Goal: Task Accomplishment & Management: Manage account settings

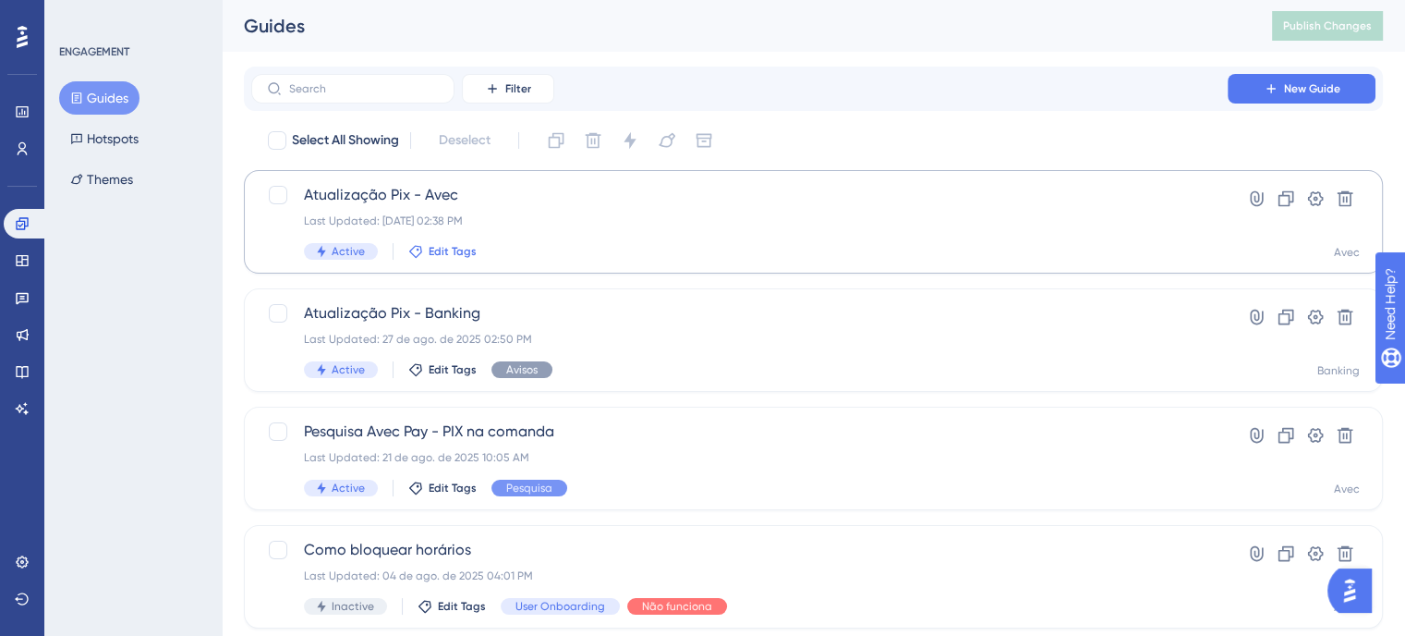
click at [448, 253] on span "Edit Tags" at bounding box center [453, 251] width 48 height 15
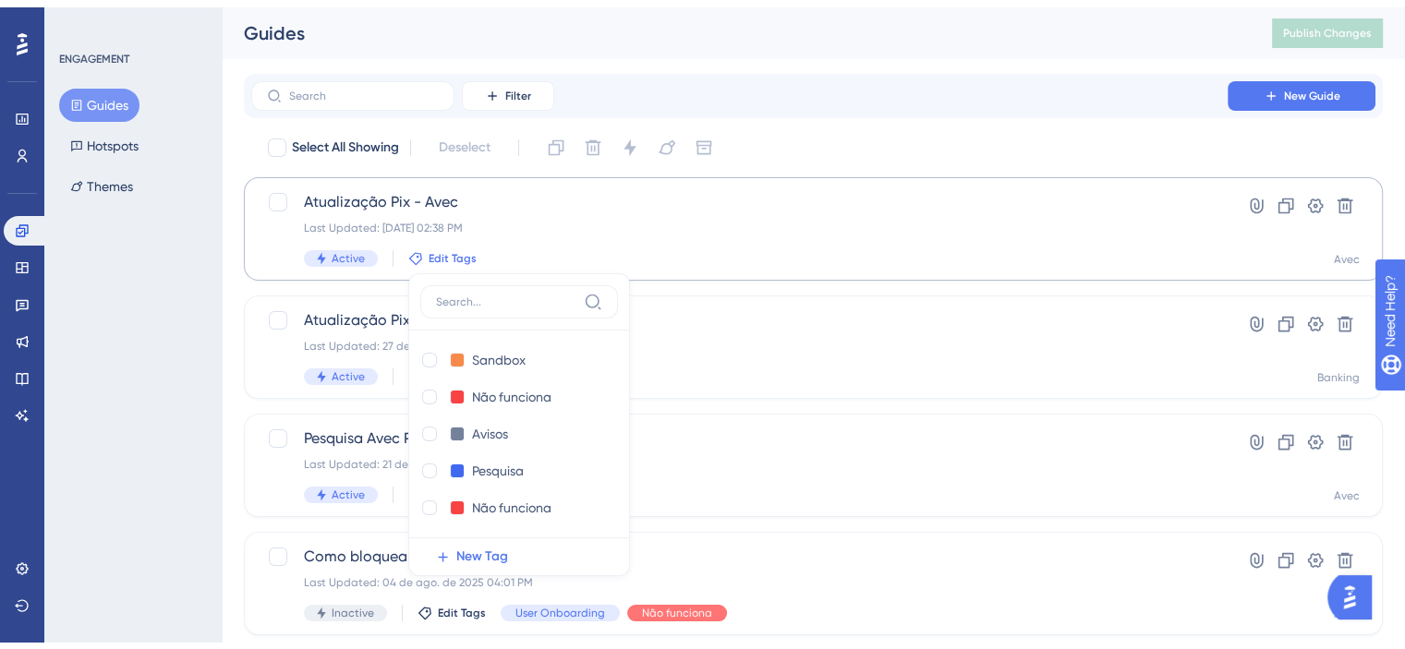
scroll to position [100, 0]
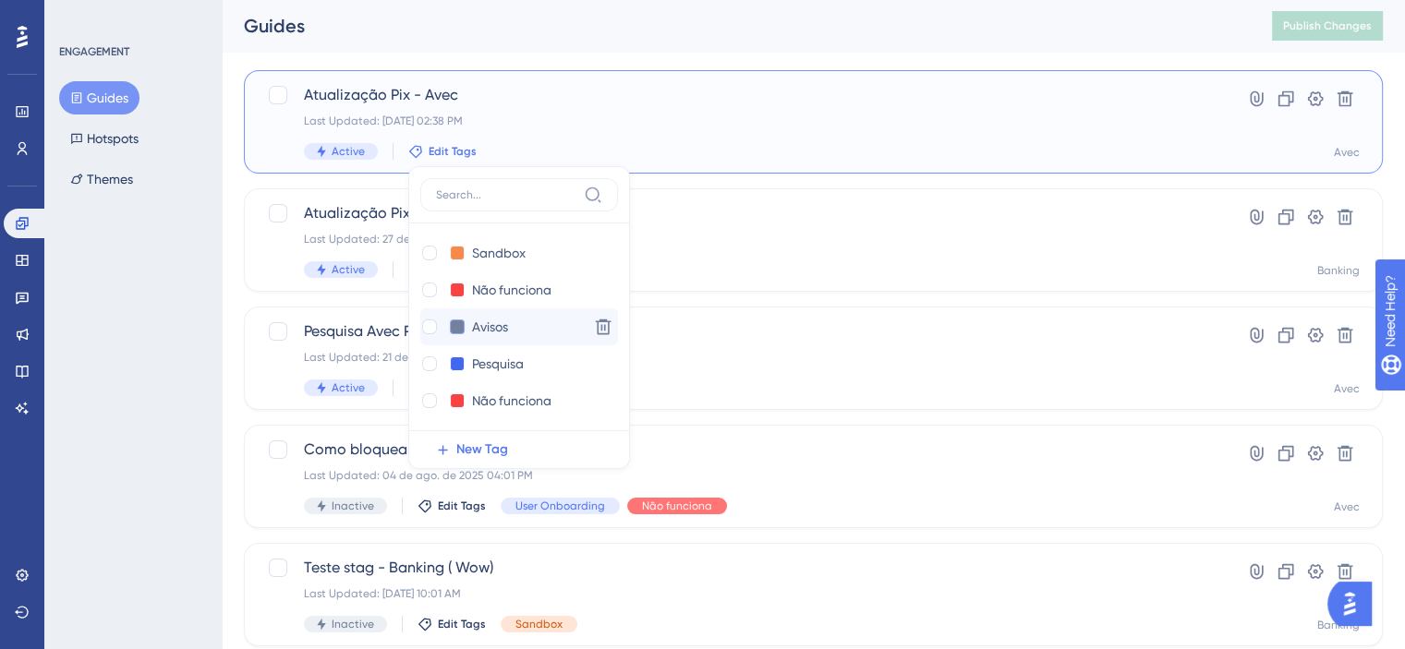
click at [459, 333] on button at bounding box center [457, 327] width 15 height 15
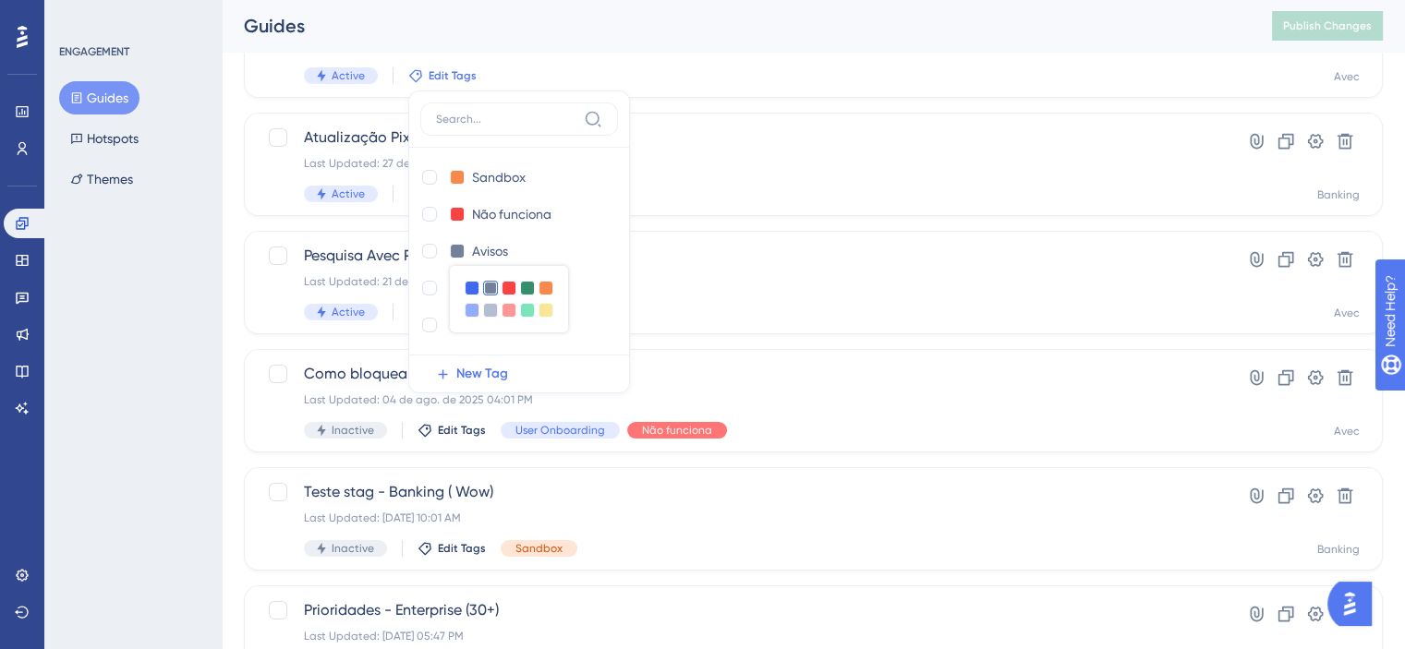
click at [163, 273] on div "ENGAGEMENT Guides Hotspots Themes" at bounding box center [132, 324] width 177 height 649
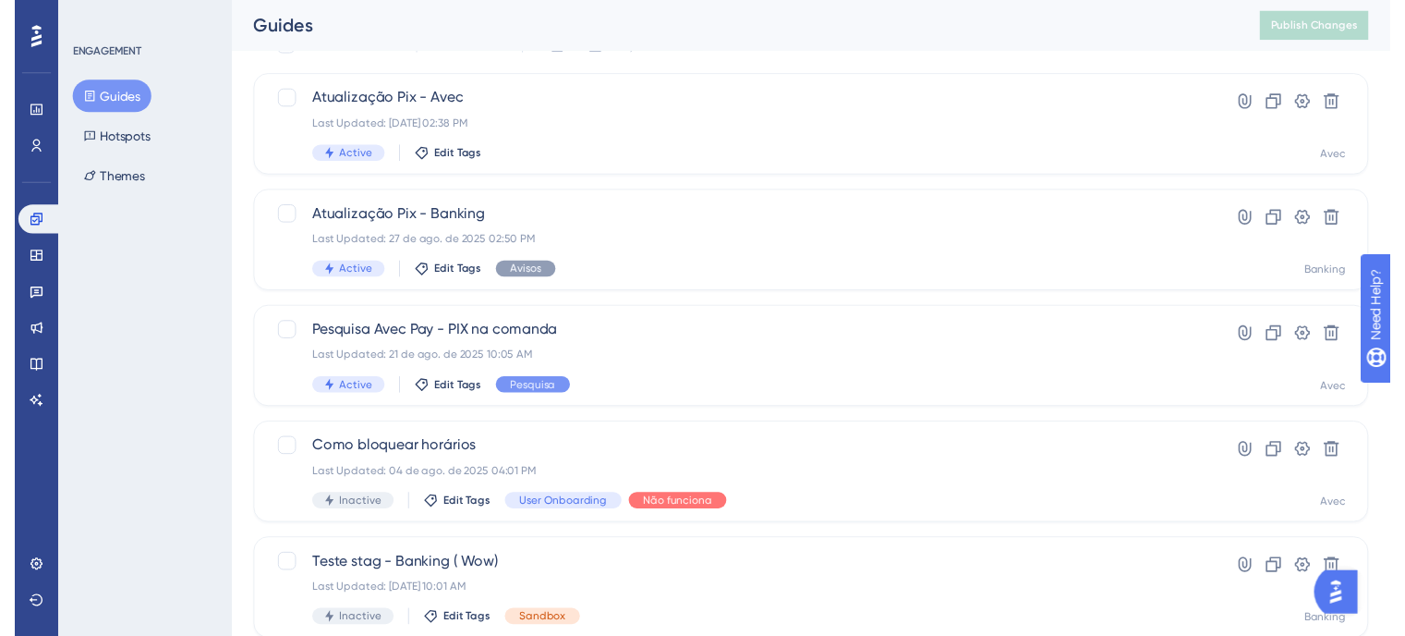
scroll to position [0, 0]
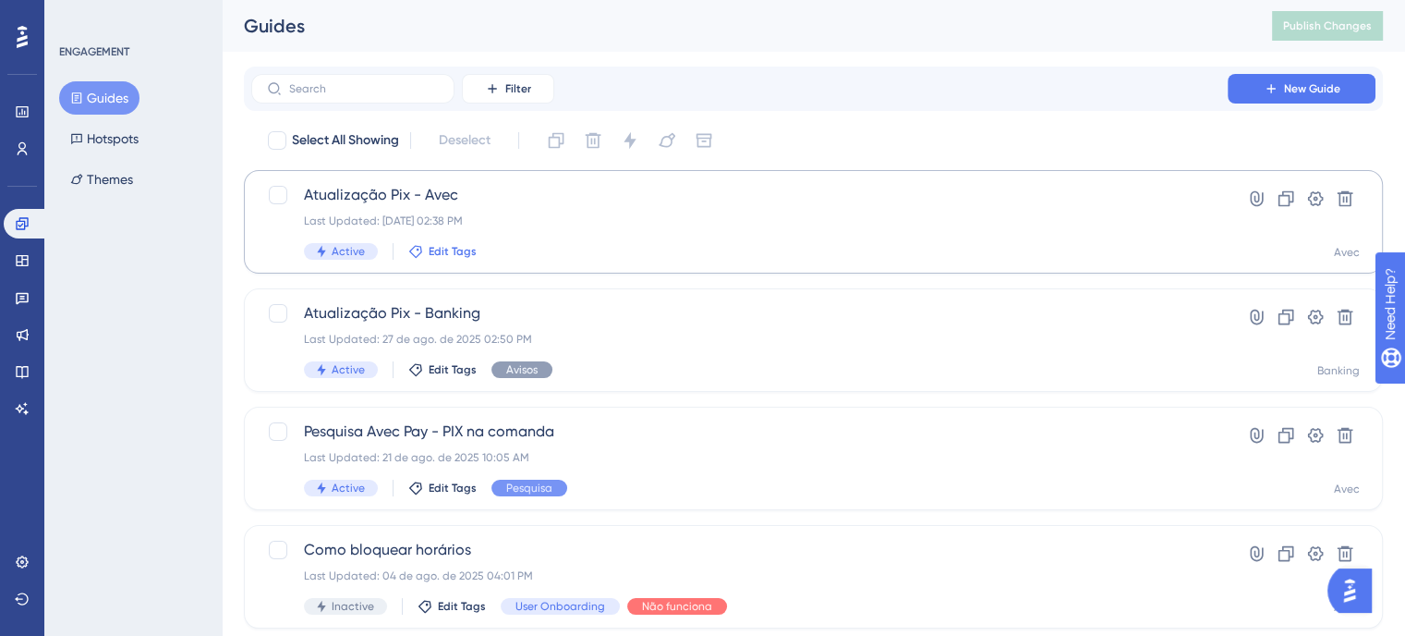
click at [460, 252] on span "Edit Tags" at bounding box center [453, 251] width 48 height 15
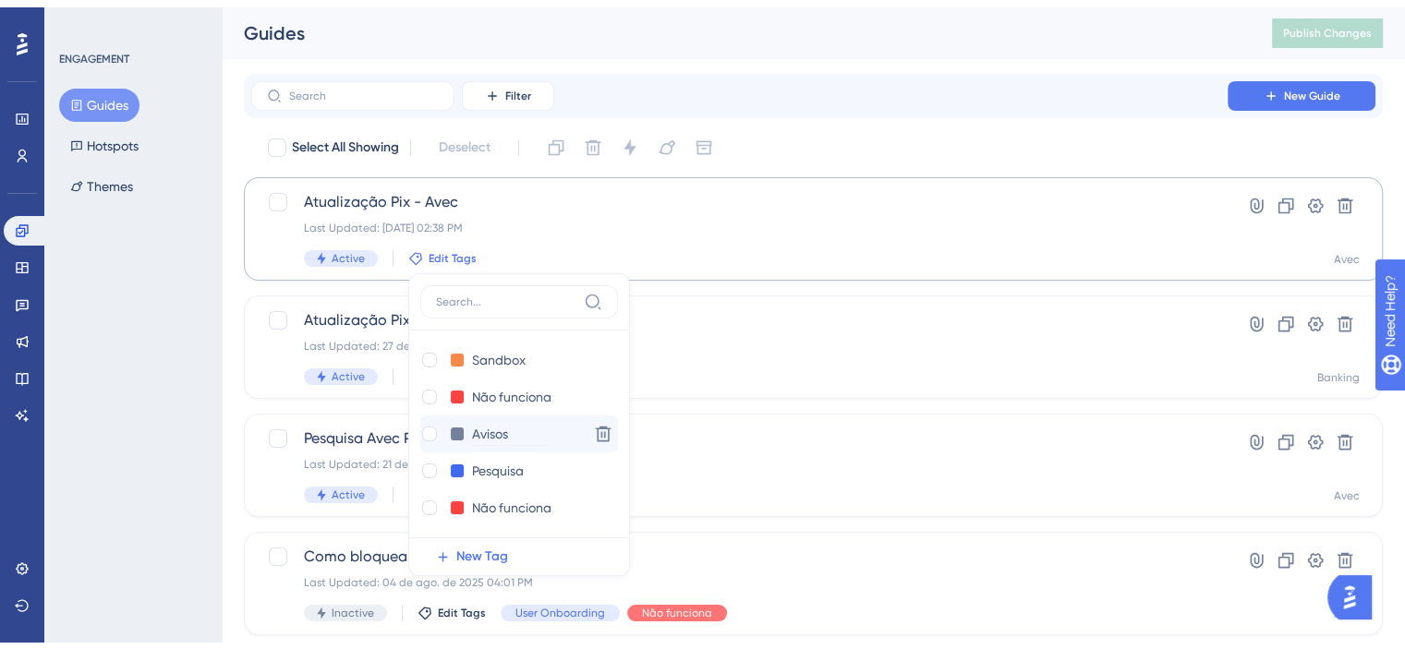
scroll to position [100, 0]
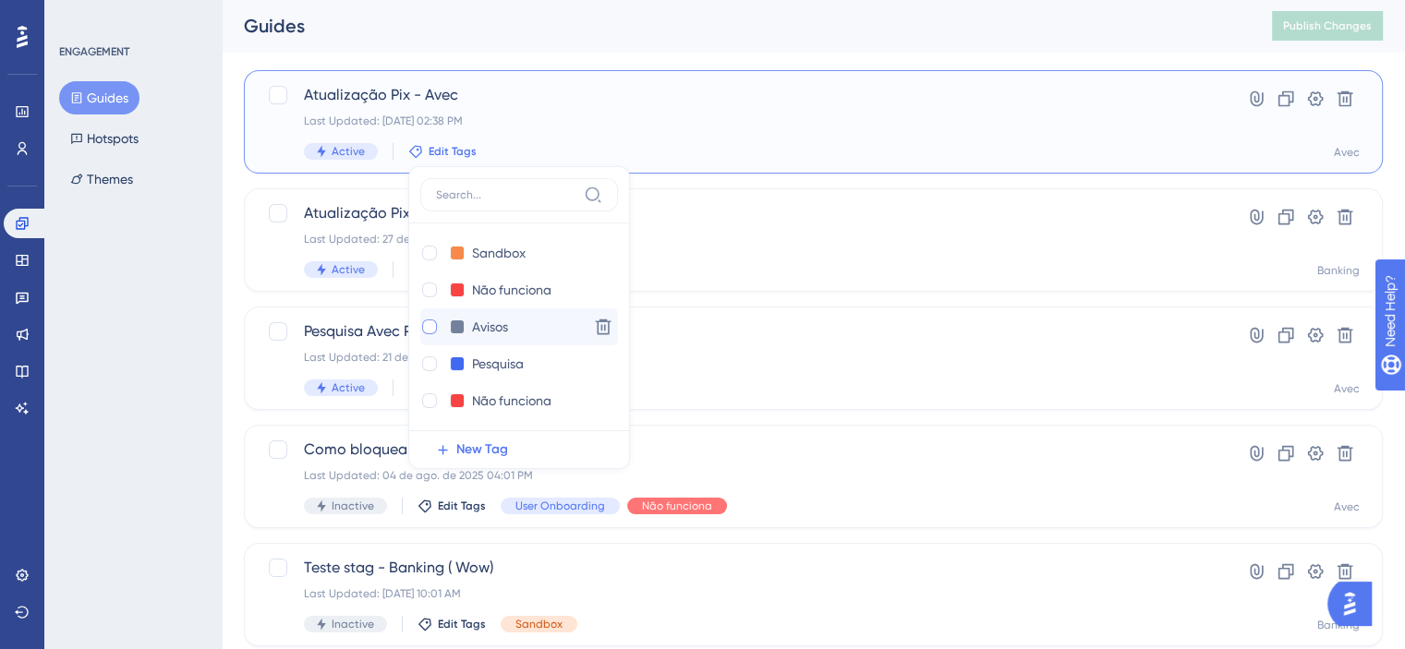
click at [432, 321] on div at bounding box center [429, 327] width 15 height 15
checkbox input "true"
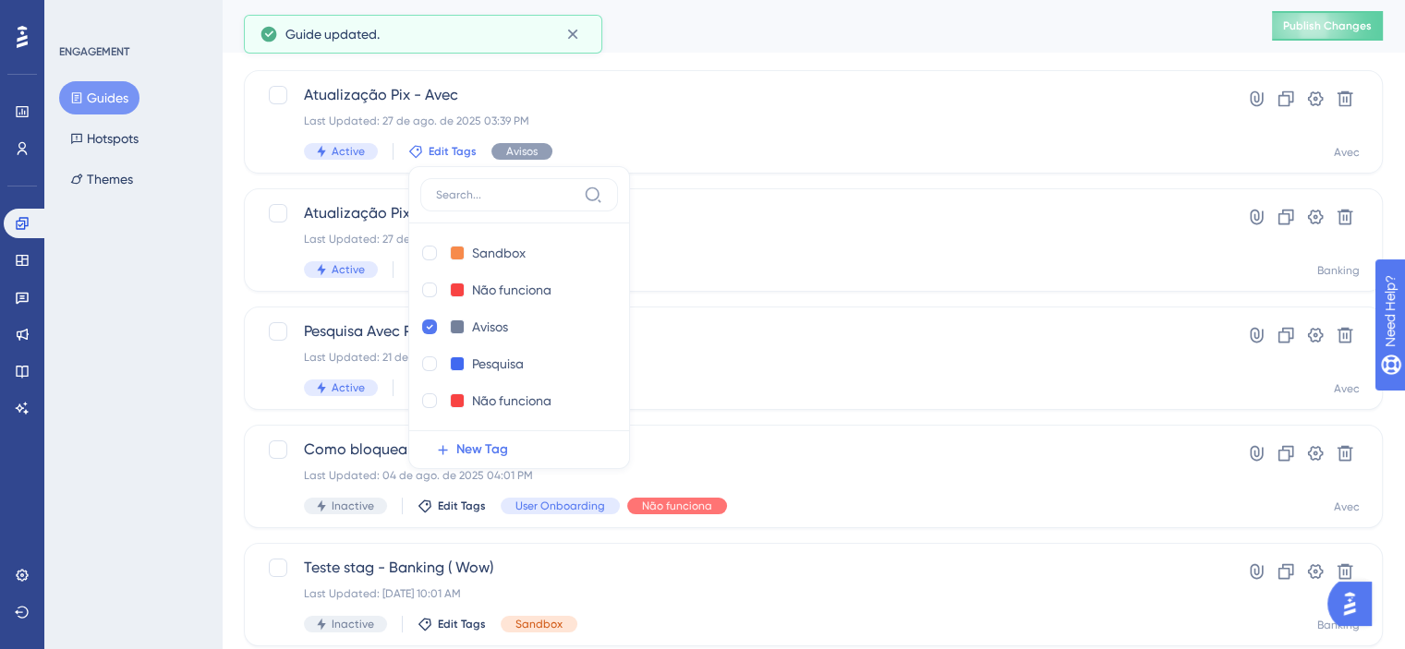
click at [177, 387] on div "ENGAGEMENT Guides Hotspots Themes" at bounding box center [132, 324] width 177 height 649
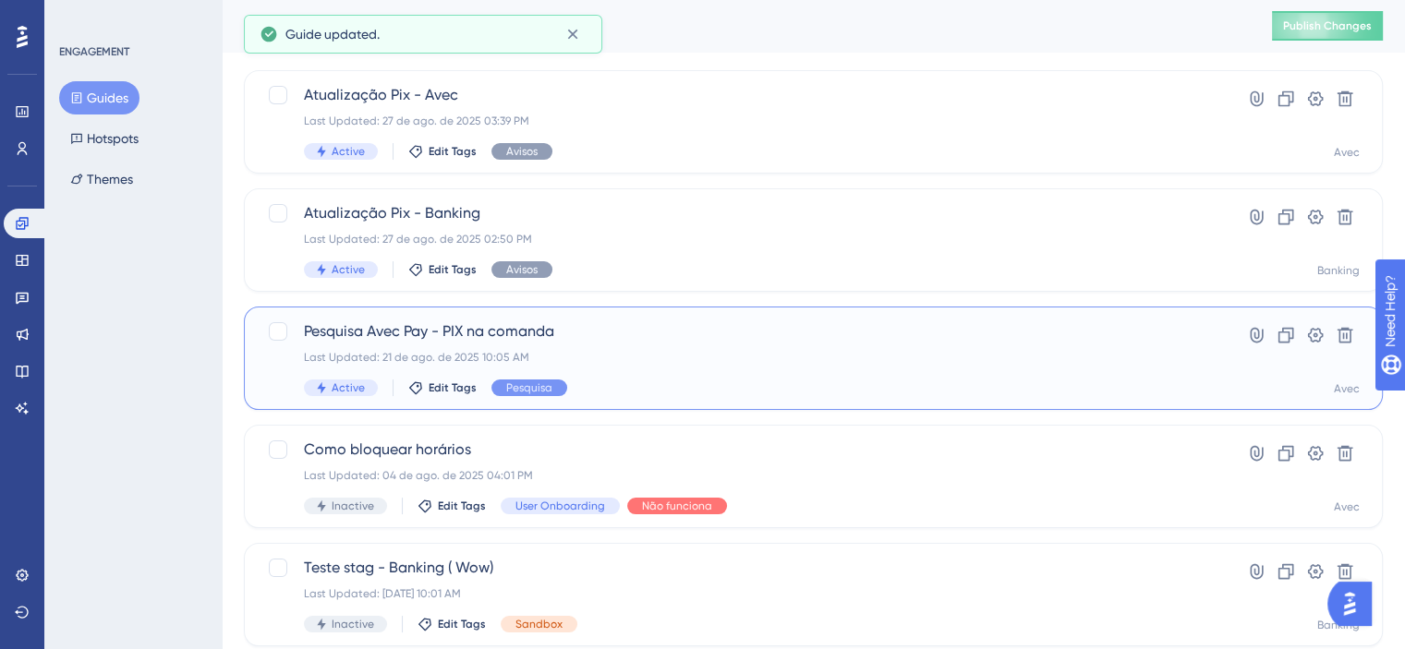
click at [761, 328] on span "Pesquisa Avec Pay - PIX na comanda" at bounding box center [739, 332] width 871 height 22
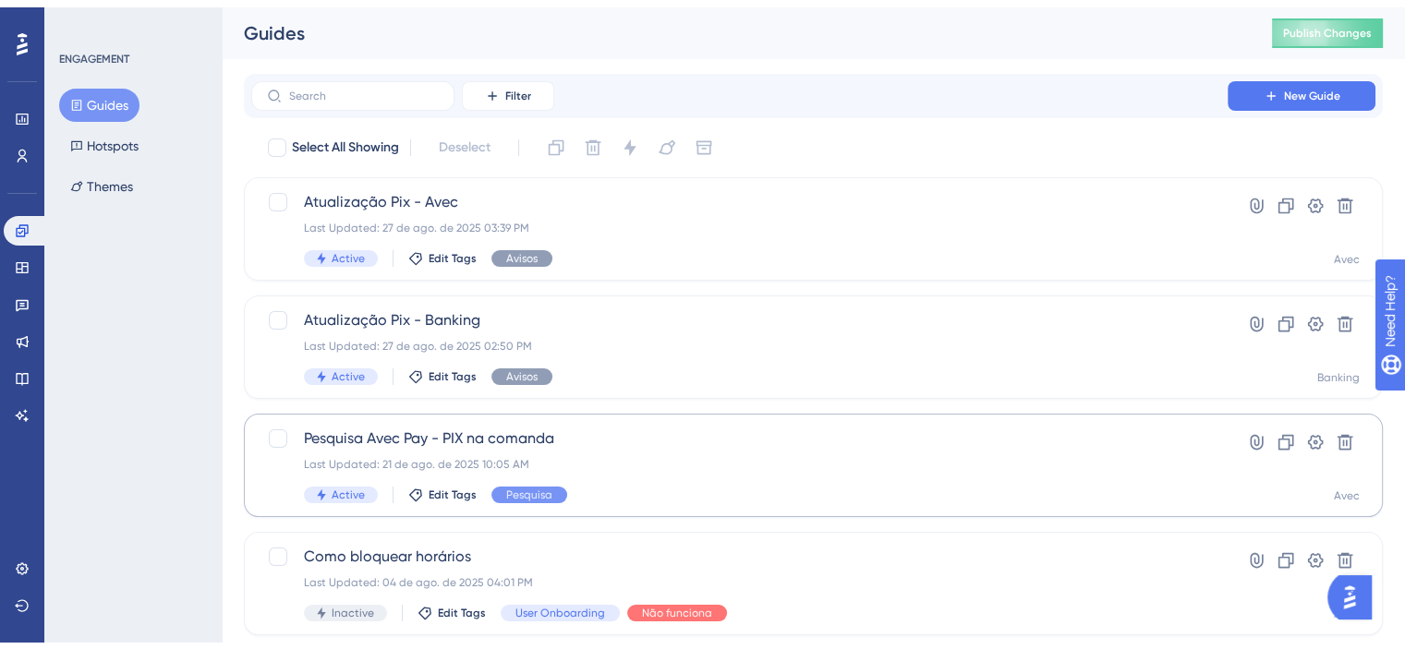
scroll to position [100, 0]
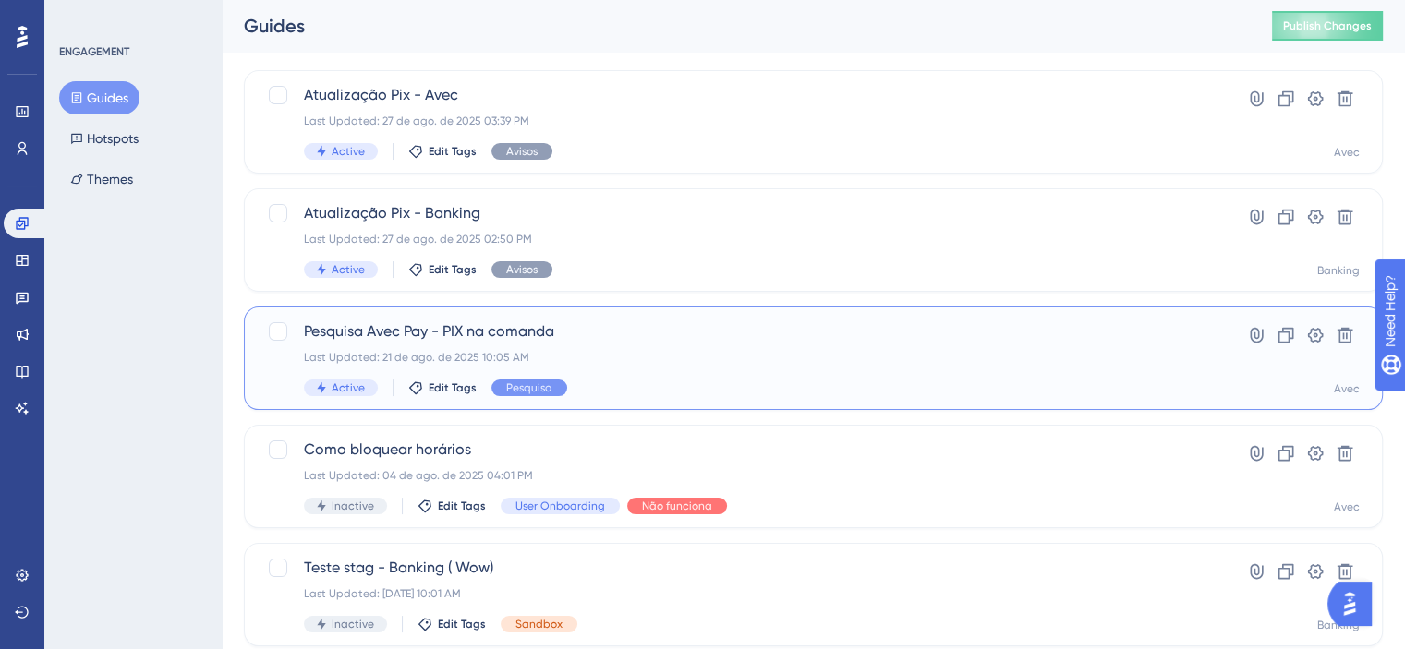
click at [894, 359] on div "Last Updated: 21 de ago. de 2025 10:05 AM" at bounding box center [739, 357] width 871 height 15
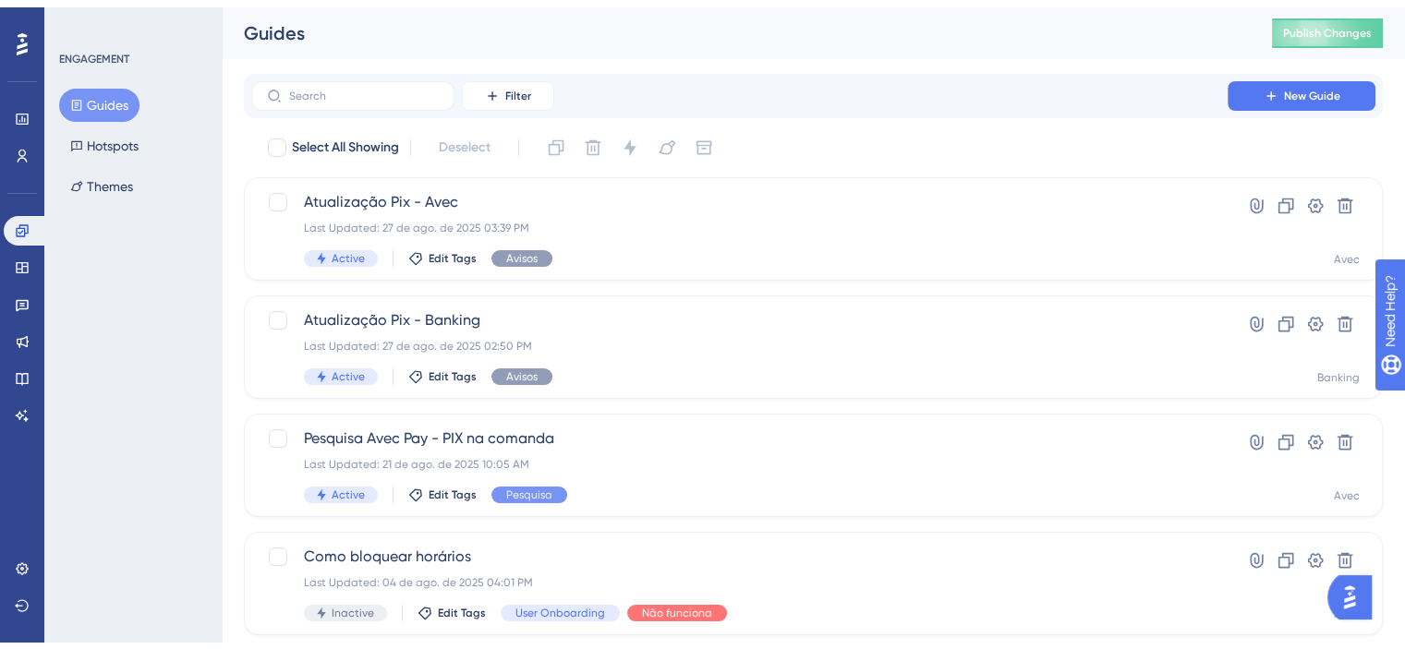
scroll to position [100, 0]
